Goal: Register for event/course

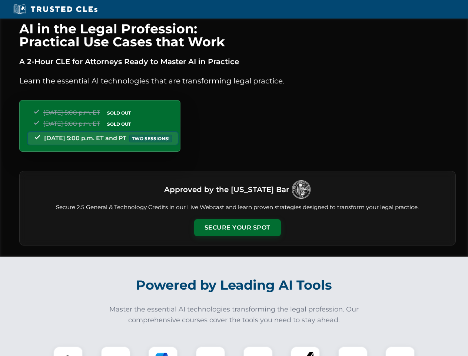
click at [237, 228] on button "Secure Your Spot" at bounding box center [237, 227] width 87 height 17
click at [68, 351] on img at bounding box center [68, 361] width 22 height 22
click at [116, 351] on div at bounding box center [116, 361] width 30 height 30
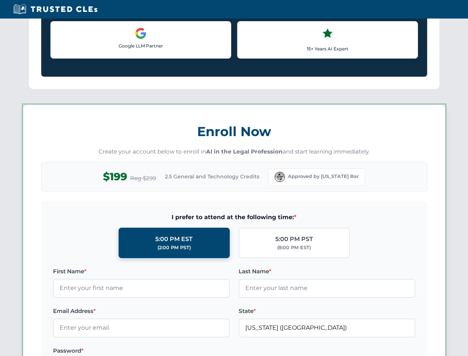
click at [211, 351] on label "Password *" at bounding box center [141, 350] width 177 height 9
